Goal: Register for event/course

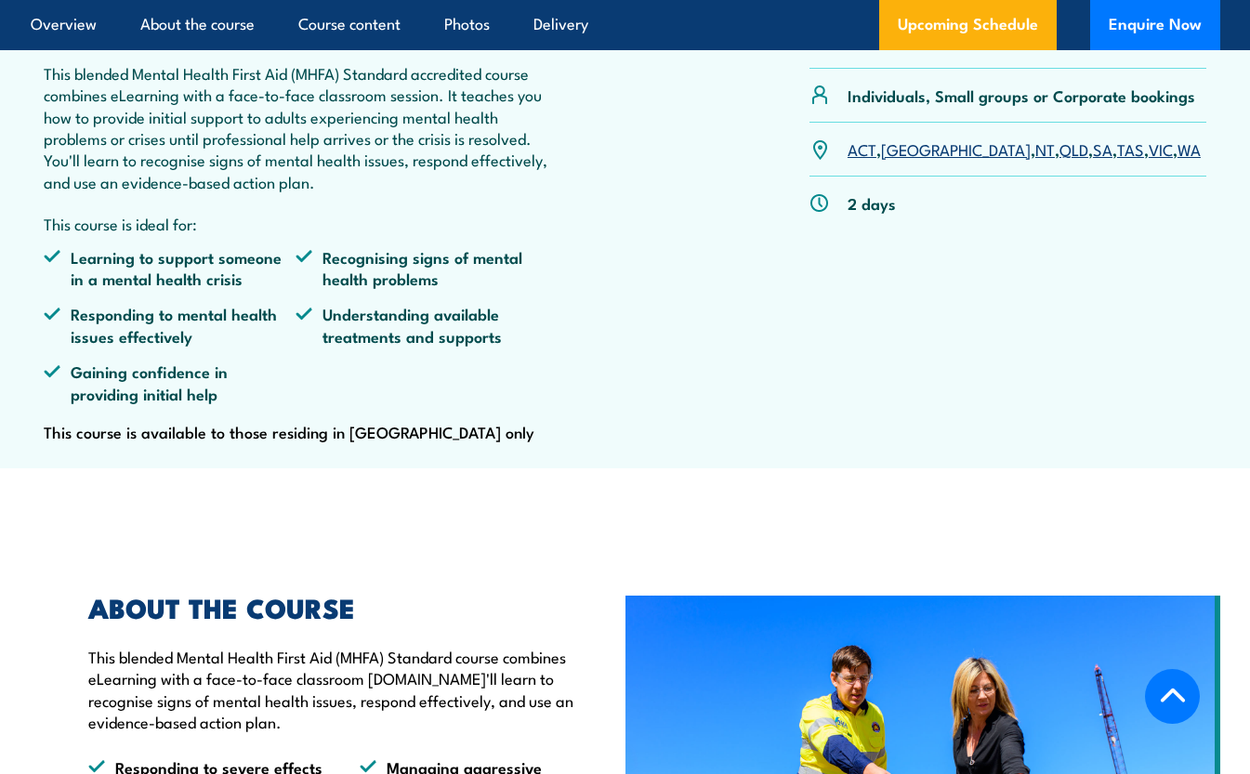
scroll to position [372, 0]
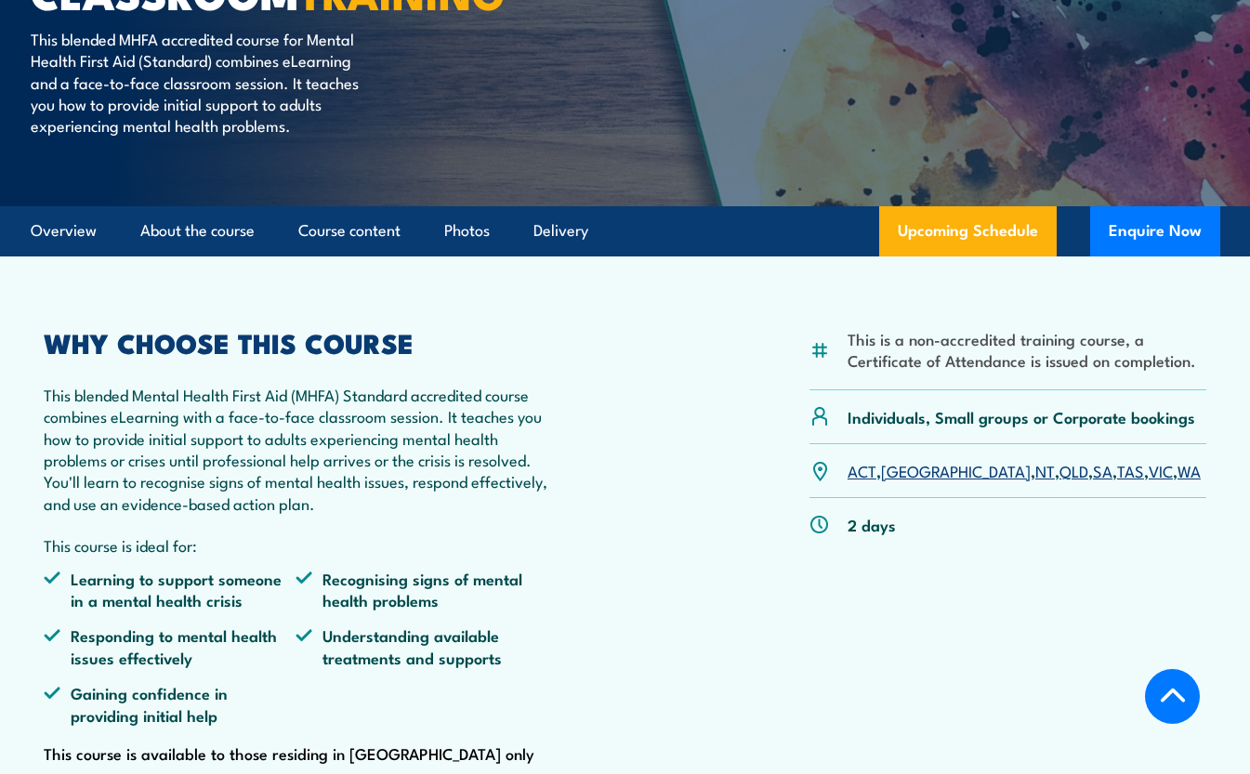
click at [895, 481] on link "[GEOGRAPHIC_DATA]" at bounding box center [956, 470] width 150 height 22
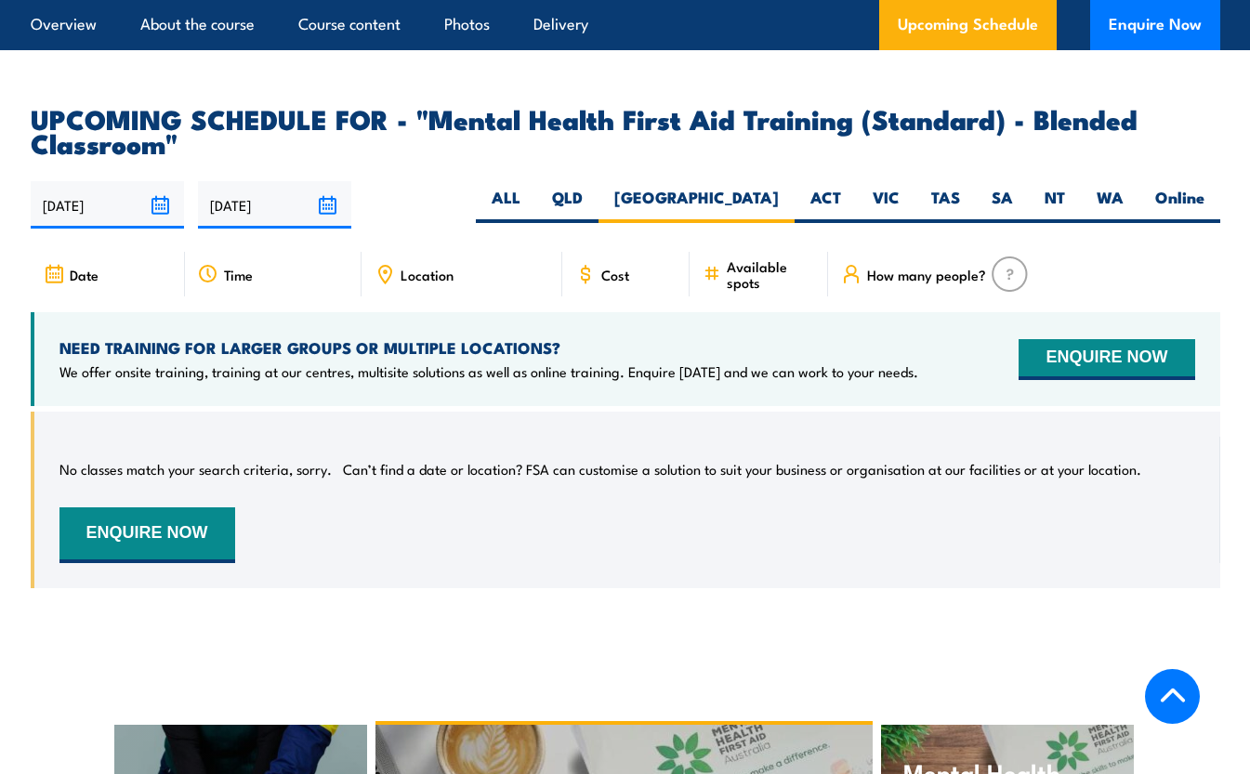
scroll to position [3389, 0]
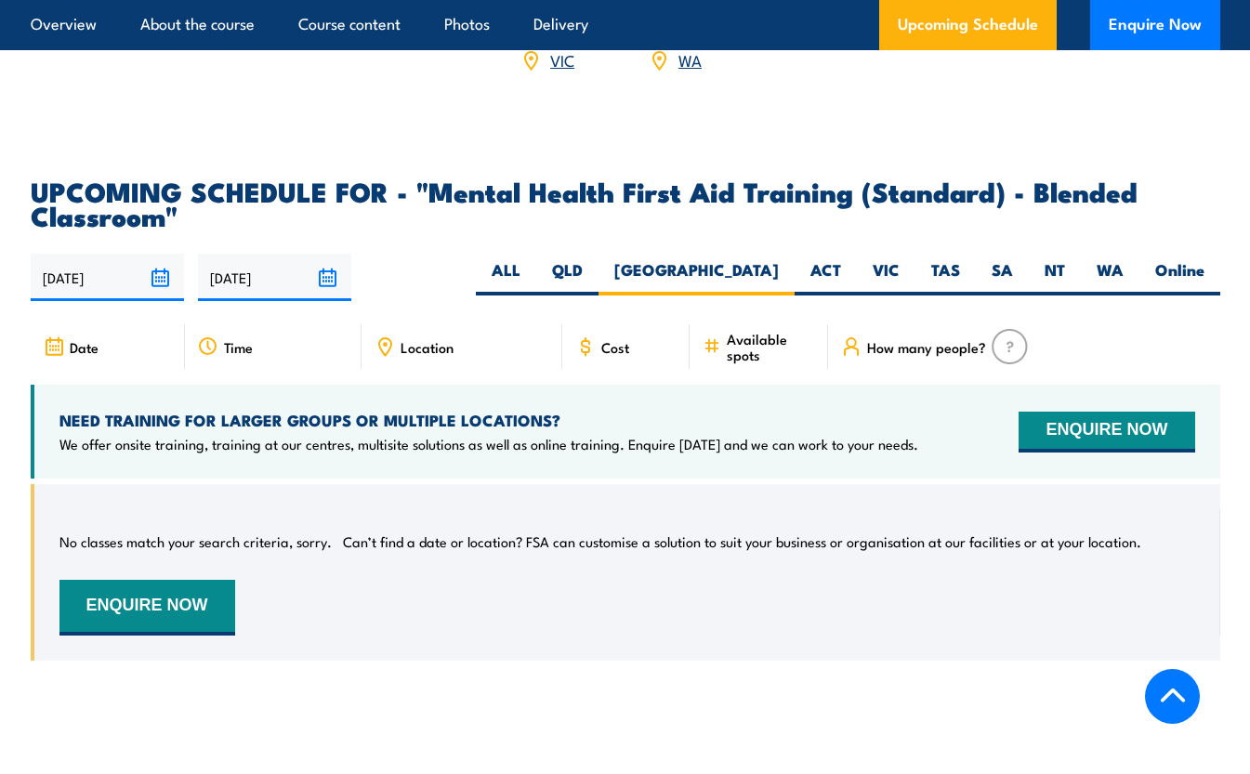
click at [75, 355] on span "Date" at bounding box center [84, 347] width 29 height 16
click at [158, 285] on input "[DATE]" at bounding box center [107, 277] width 153 height 47
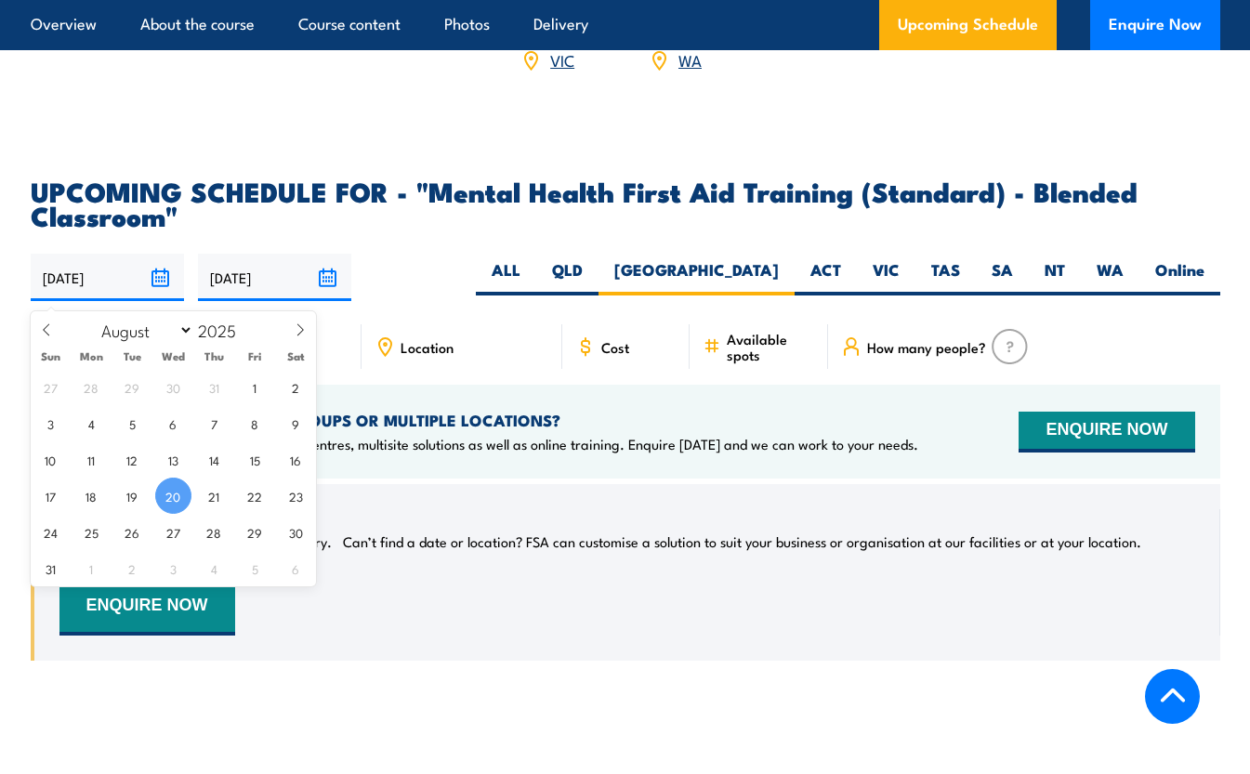
click at [158, 285] on input "[DATE]" at bounding box center [107, 277] width 153 height 47
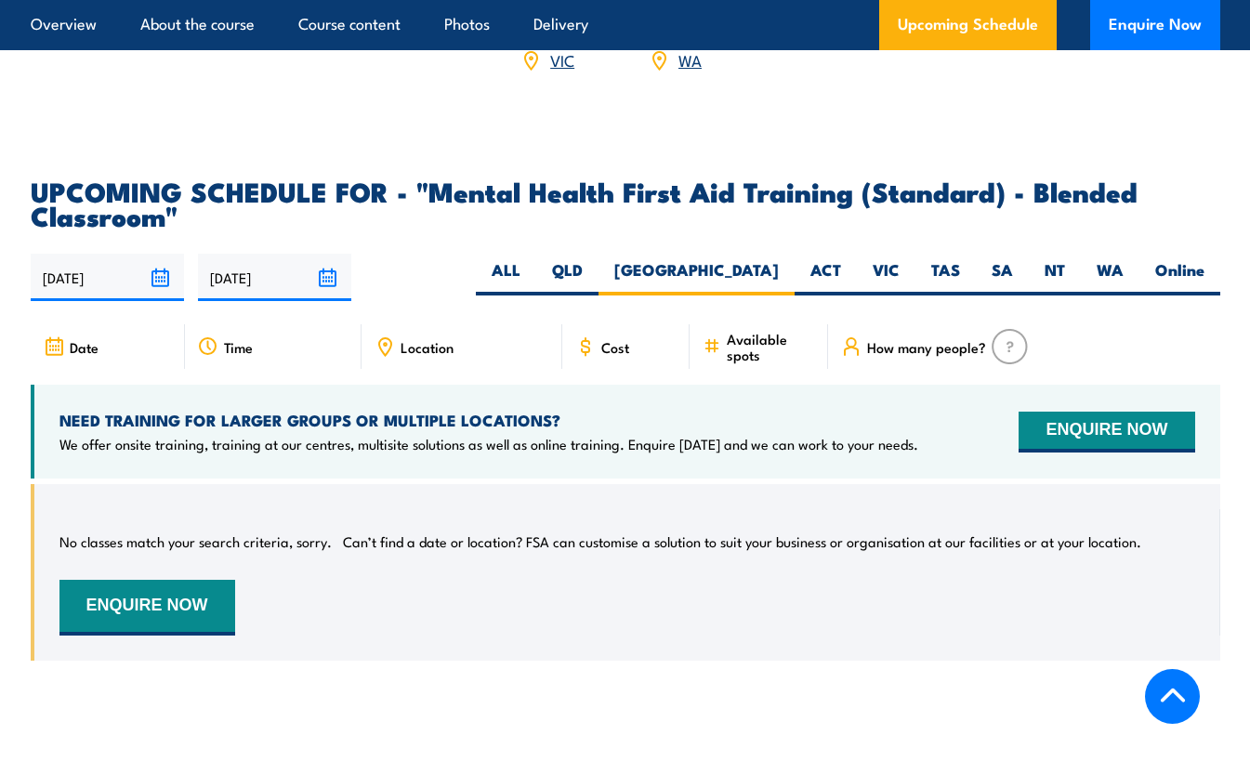
click at [669, 492] on div "No classes match your search criteria, sorry. Can’t find a date or location? FS…" at bounding box center [625, 572] width 1189 height 177
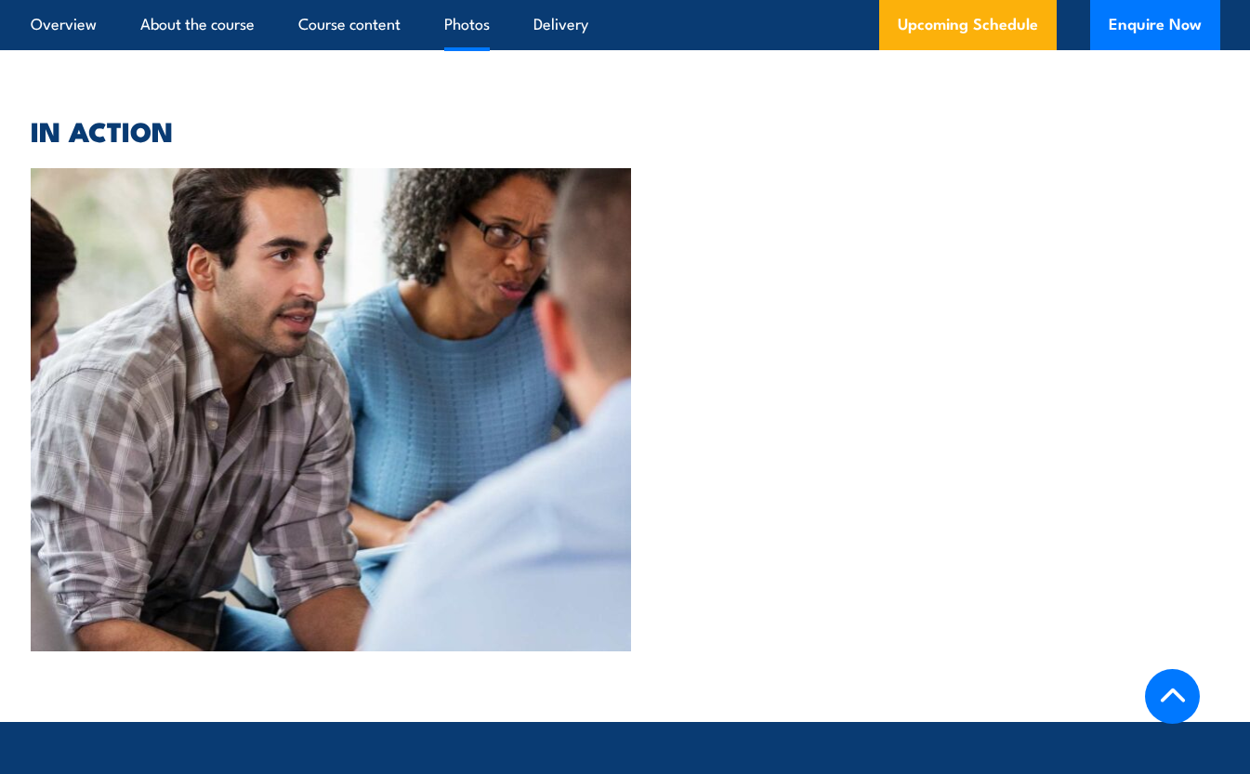
scroll to position [4578, 0]
